Goal: Register for event/course

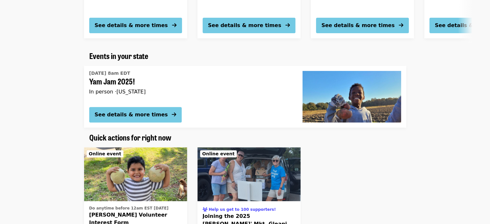
scroll to position [212, 0]
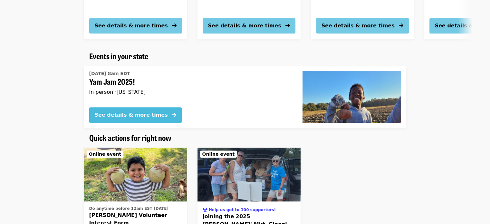
click at [126, 109] on button "See details & more times" at bounding box center [135, 114] width 92 height 15
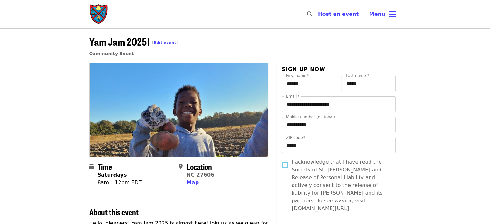
click at [38, 60] on header "Yam Jam 2025! [ Edit event ] Community Event" at bounding box center [245, 45] width 490 height 34
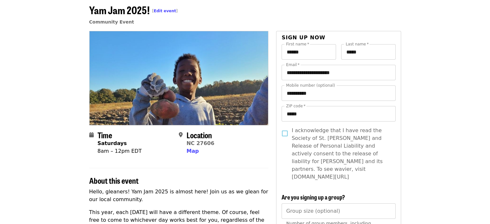
scroll to position [24, 0]
